Goal: Information Seeking & Learning: Check status

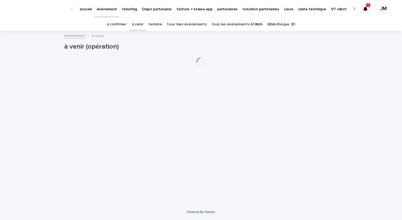
click at [225, 27] on link "tous les événements ATAWA" at bounding box center [237, 24] width 51 height 13
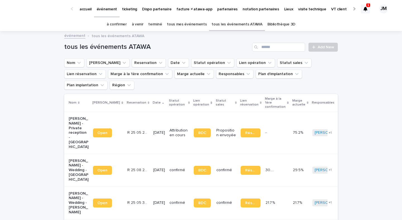
click at [366, 8] on icon at bounding box center [366, 9] width 4 height 4
click at [383, 29] on div "à confirmer à venir terminé tous mes événements tous les événements ATAWA Bibli…" at bounding box center [201, 24] width 402 height 13
click at [226, 30] on link "tous les événements ATAWA" at bounding box center [237, 24] width 51 height 13
click at [285, 50] on input "Search" at bounding box center [278, 47] width 53 height 9
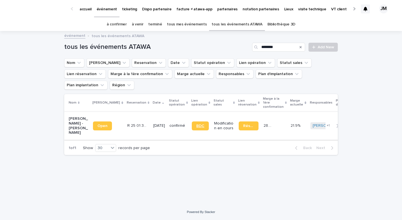
type input "********"
click at [192, 122] on link "BDC" at bounding box center [200, 126] width 17 height 9
click at [222, 6] on p "partenaires" at bounding box center [227, 6] width 20 height 12
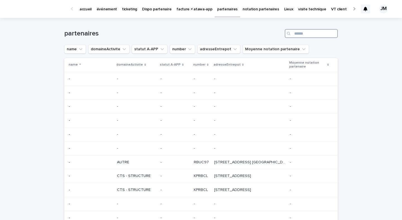
click at [296, 35] on input "Search" at bounding box center [311, 33] width 53 height 9
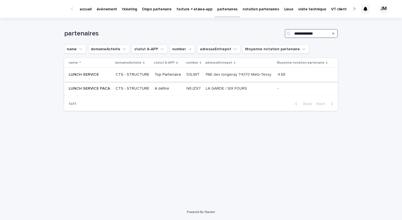
type input "**********"
click at [270, 74] on p "PAE des longeray 74370 Metz-Tessy" at bounding box center [239, 74] width 67 height 6
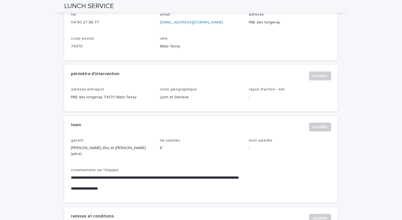
scroll to position [295, 0]
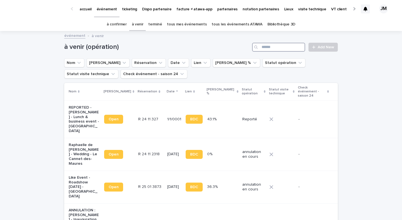
click at [280, 44] on input "Search" at bounding box center [278, 47] width 53 height 9
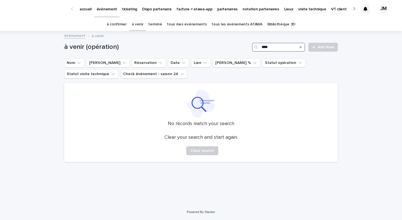
type input "****"
click at [176, 23] on link "tous mes événements" at bounding box center [187, 24] width 40 height 13
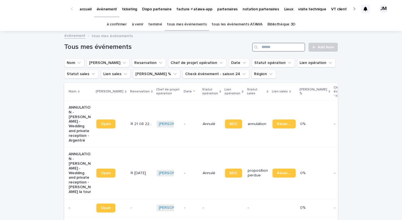
click at [286, 44] on input "Search" at bounding box center [278, 47] width 53 height 9
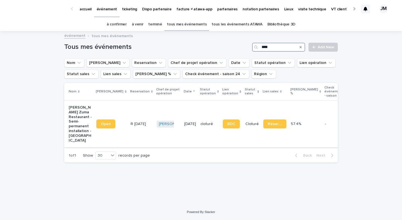
type input "****"
click at [162, 115] on td "[PERSON_NAME] + 0" at bounding box center [169, 124] width 28 height 47
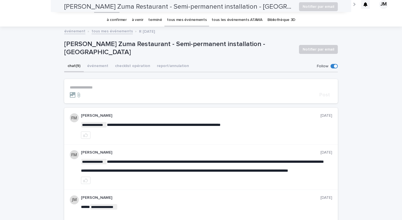
scroll to position [4, 0]
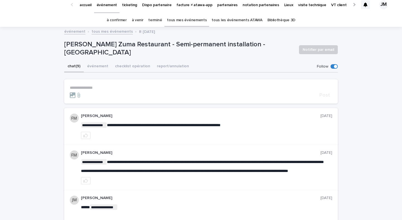
click at [230, 22] on link "tous les événements ATAWA" at bounding box center [237, 20] width 51 height 13
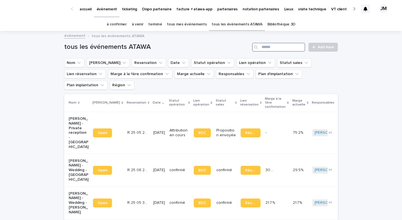
click at [284, 50] on input "Search" at bounding box center [278, 47] width 53 height 9
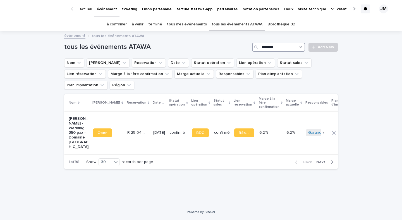
type input "********"
click at [168, 137] on td "confirmé" at bounding box center [178, 133] width 22 height 42
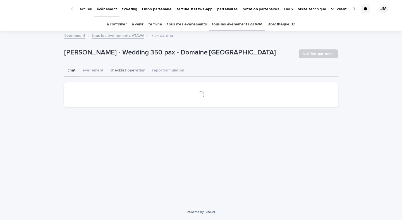
click at [116, 72] on button "checklist opération" at bounding box center [128, 71] width 42 height 12
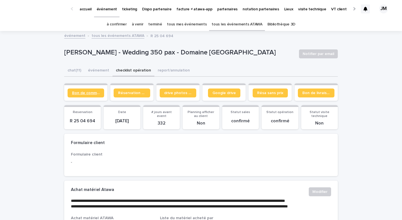
click at [96, 94] on span "Bon de commande" at bounding box center [86, 93] width 28 height 4
click at [128, 93] on span "Réservation client" at bounding box center [132, 93] width 28 height 4
click at [86, 89] on link "Bon de commande" at bounding box center [86, 93] width 37 height 9
click at [114, 27] on link "à confirmer" at bounding box center [117, 24] width 20 height 13
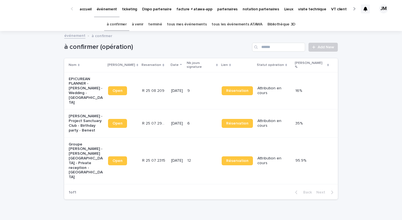
click at [173, 117] on td "[DATE]" at bounding box center [177, 124] width 16 height 28
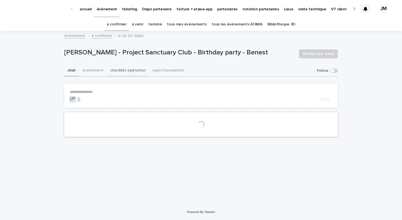
click at [130, 69] on button "checklist opération" at bounding box center [128, 71] width 42 height 12
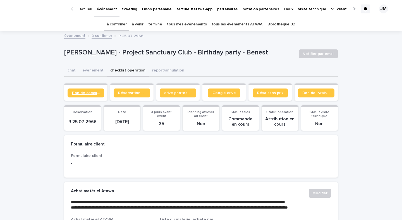
click at [88, 94] on span "Bon de commande" at bounding box center [86, 93] width 28 height 4
click at [95, 92] on span "Bon de commande" at bounding box center [86, 93] width 28 height 4
